Goal: Task Accomplishment & Management: Complete application form

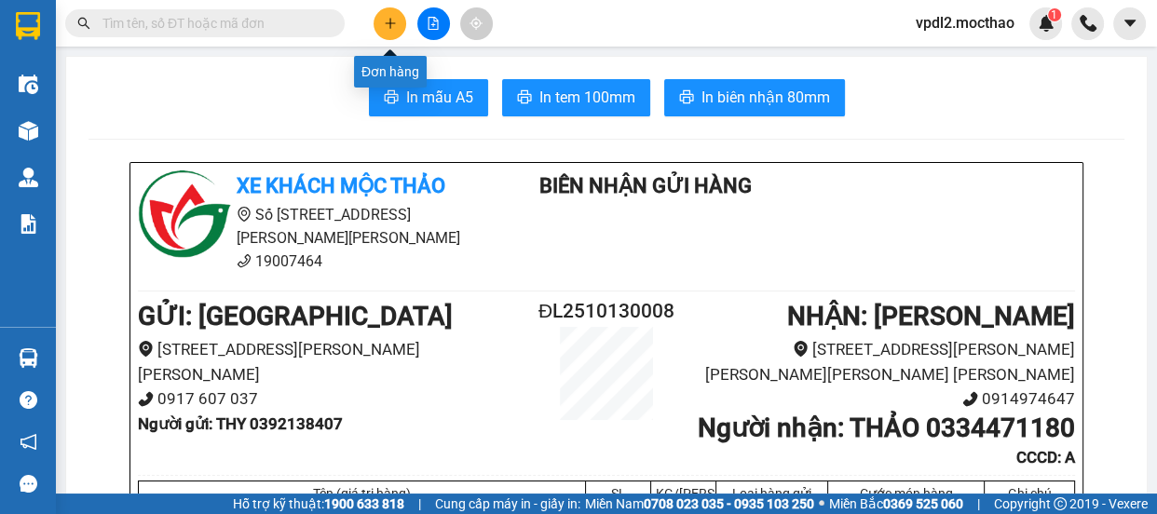
click at [386, 26] on icon "plus" at bounding box center [390, 23] width 13 height 13
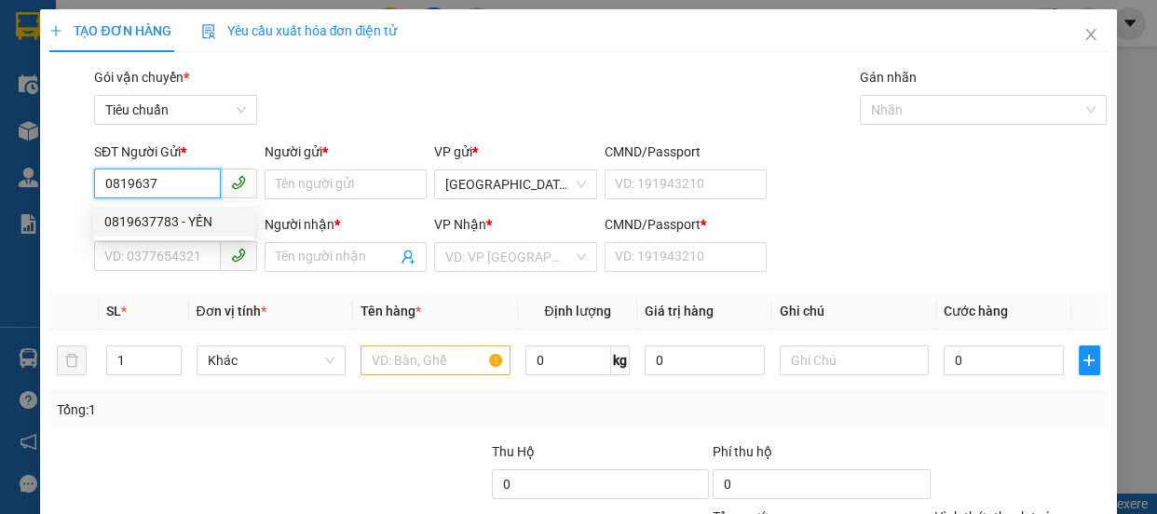
click at [131, 225] on div "0819637783 - YẾN" at bounding box center [173, 221] width 139 height 20
type input "0819637783"
type input "YẾN"
type input "0394929742"
type input "LƯỢNG"
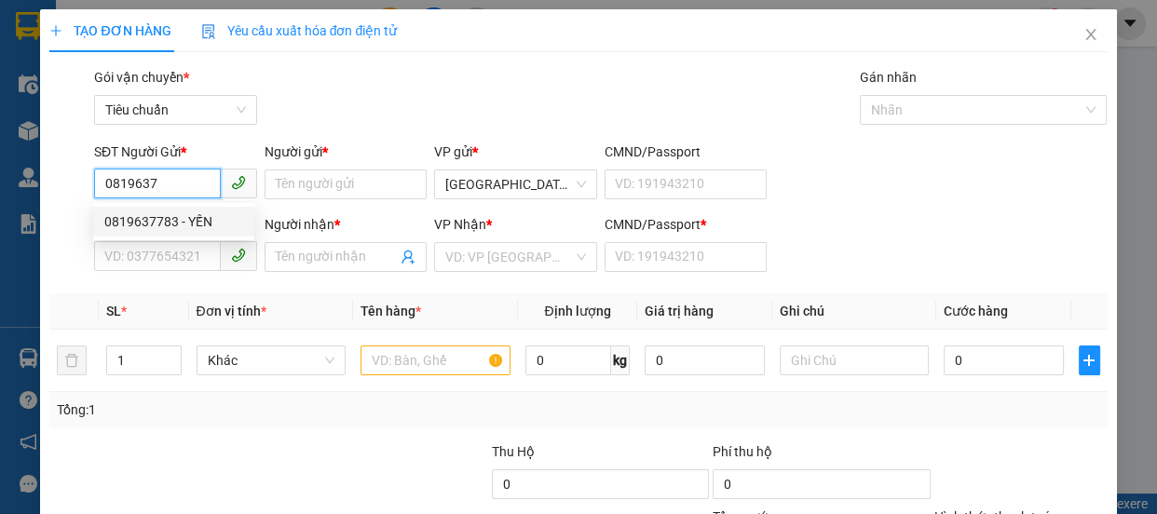
type input "A"
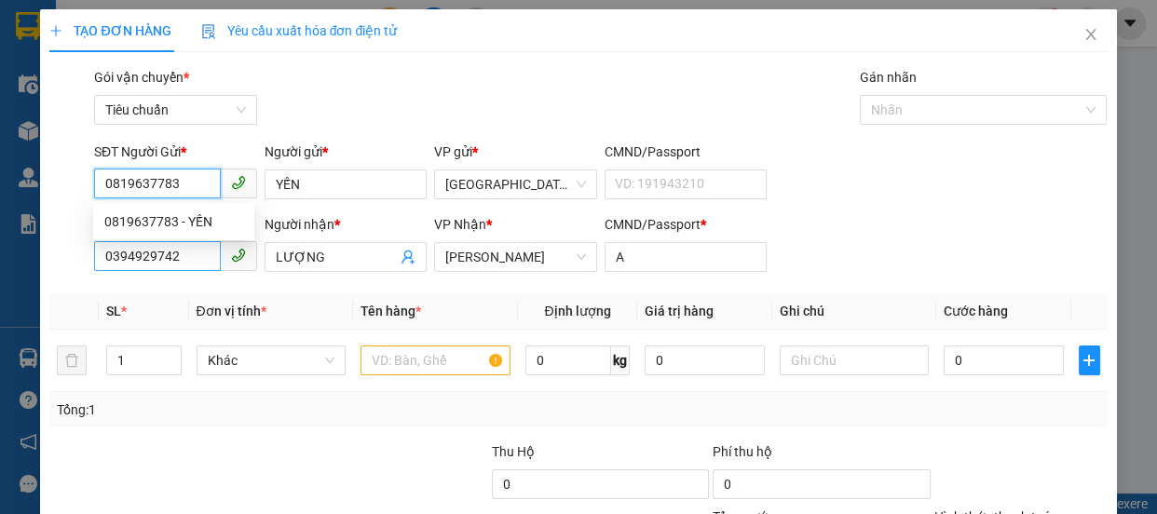
type input "50.000"
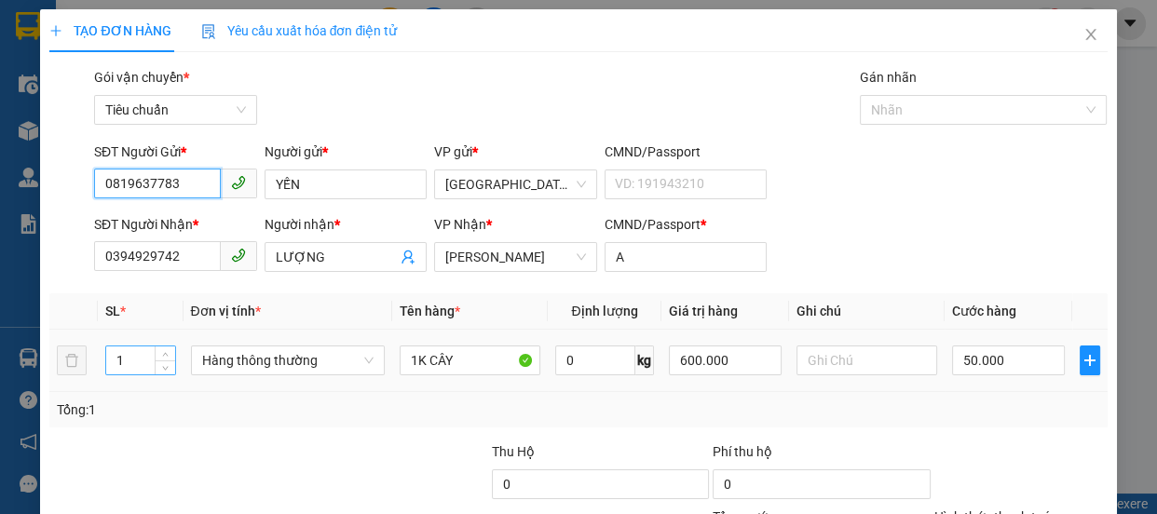
type input "0819637783"
click at [130, 360] on input "1" at bounding box center [140, 361] width 68 height 28
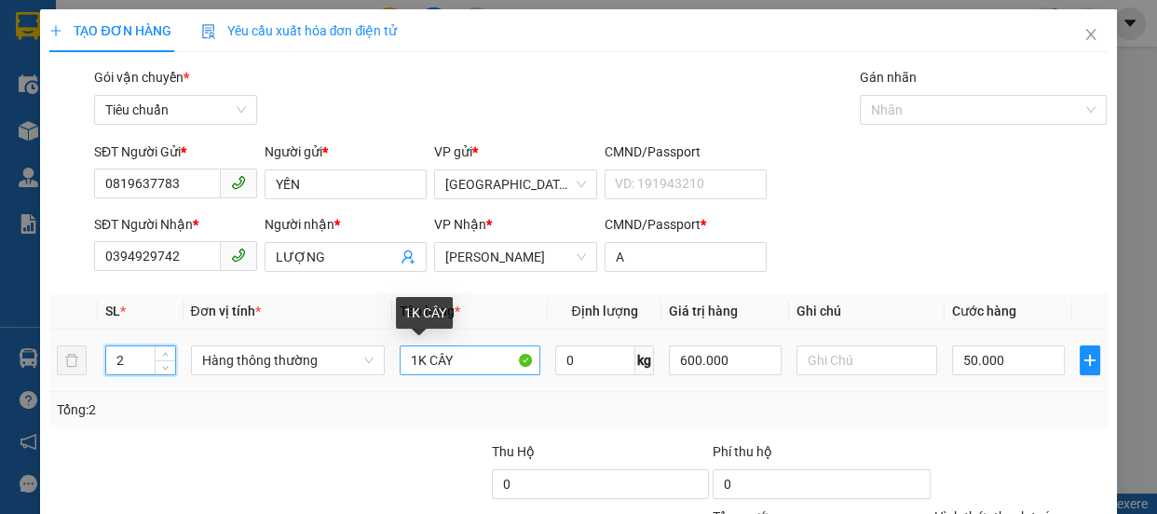
type input "2"
click at [414, 358] on input "1K CÂY" at bounding box center [470, 361] width 141 height 30
type input "0"
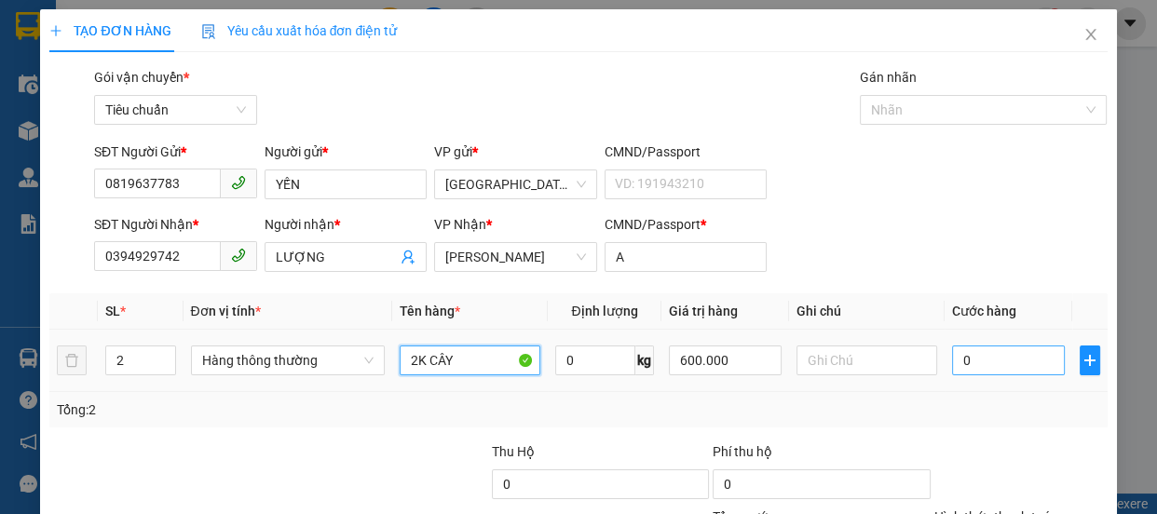
type input "2K CÂY"
click at [1001, 361] on input "0" at bounding box center [1008, 361] width 113 height 30
type input "1"
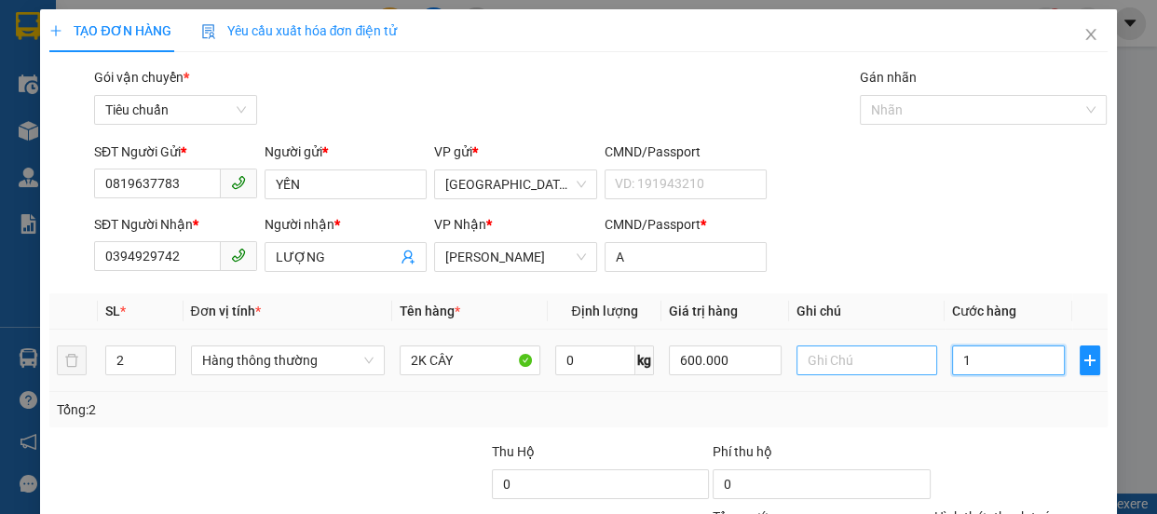
type input "13"
type input "130"
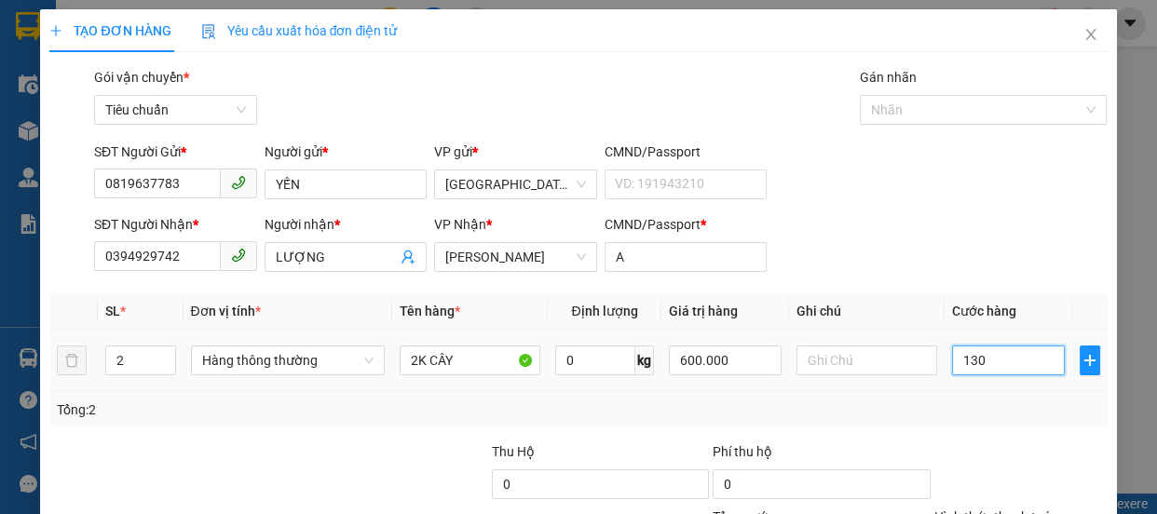
scroll to position [174, 0]
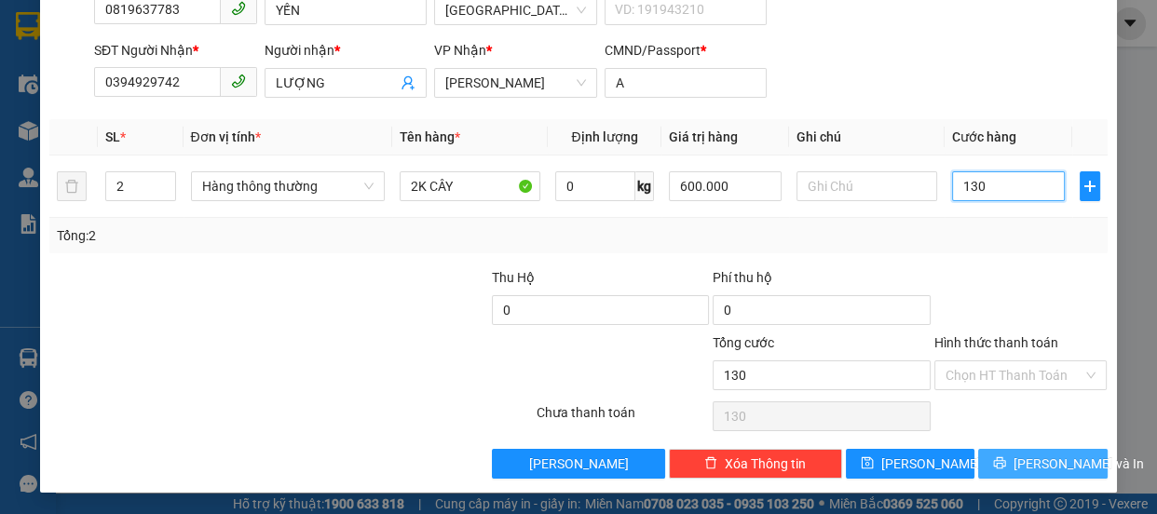
type input "130"
type input "130.000"
click at [1045, 454] on span "[PERSON_NAME] và In" at bounding box center [1079, 464] width 130 height 20
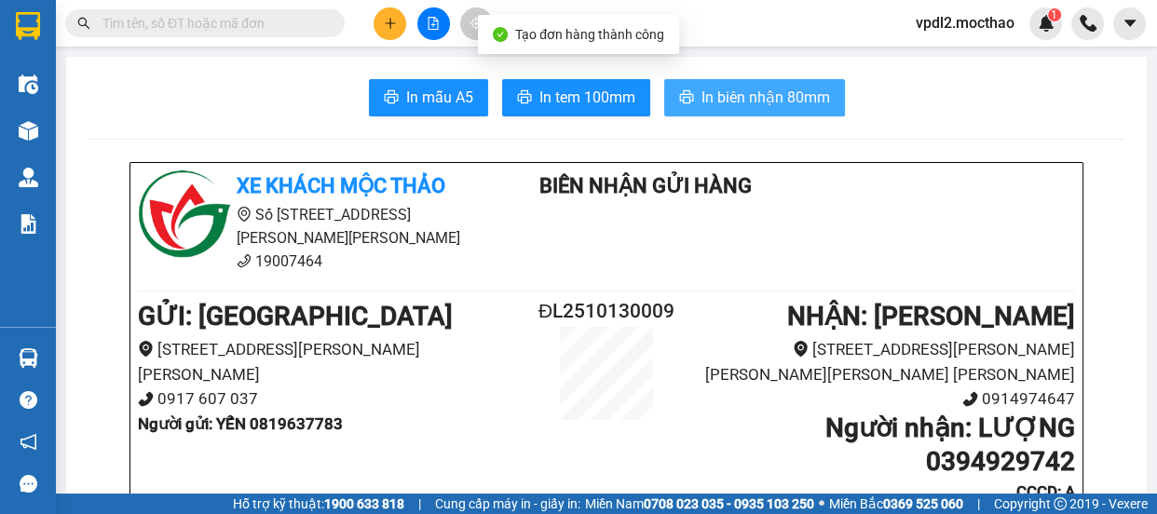
click at [792, 96] on span "In biên nhận 80mm" at bounding box center [766, 97] width 129 height 23
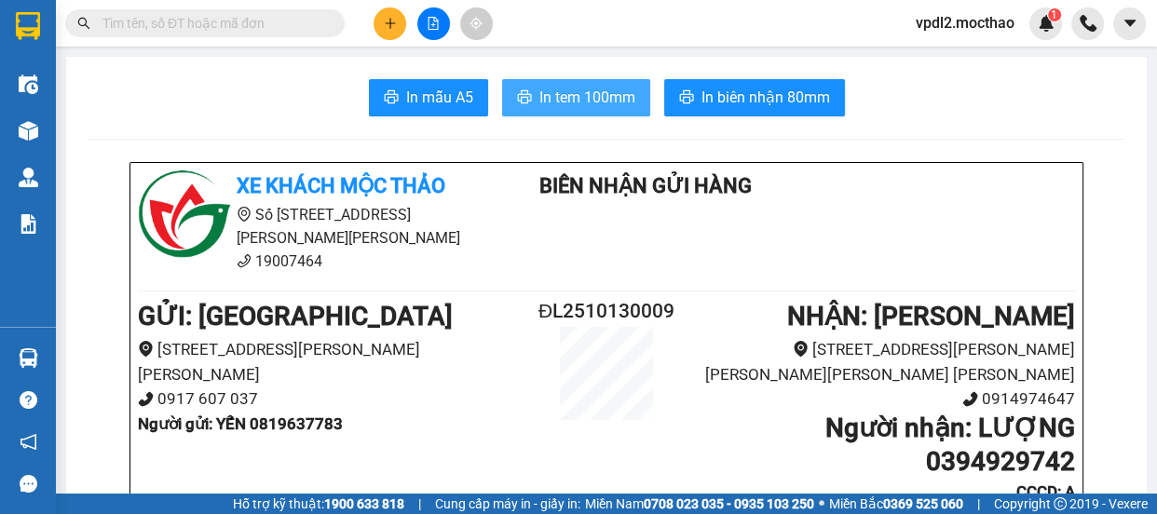
click at [617, 102] on span "In tem 100mm" at bounding box center [587, 97] width 96 height 23
